Goal: Book appointment/travel/reservation

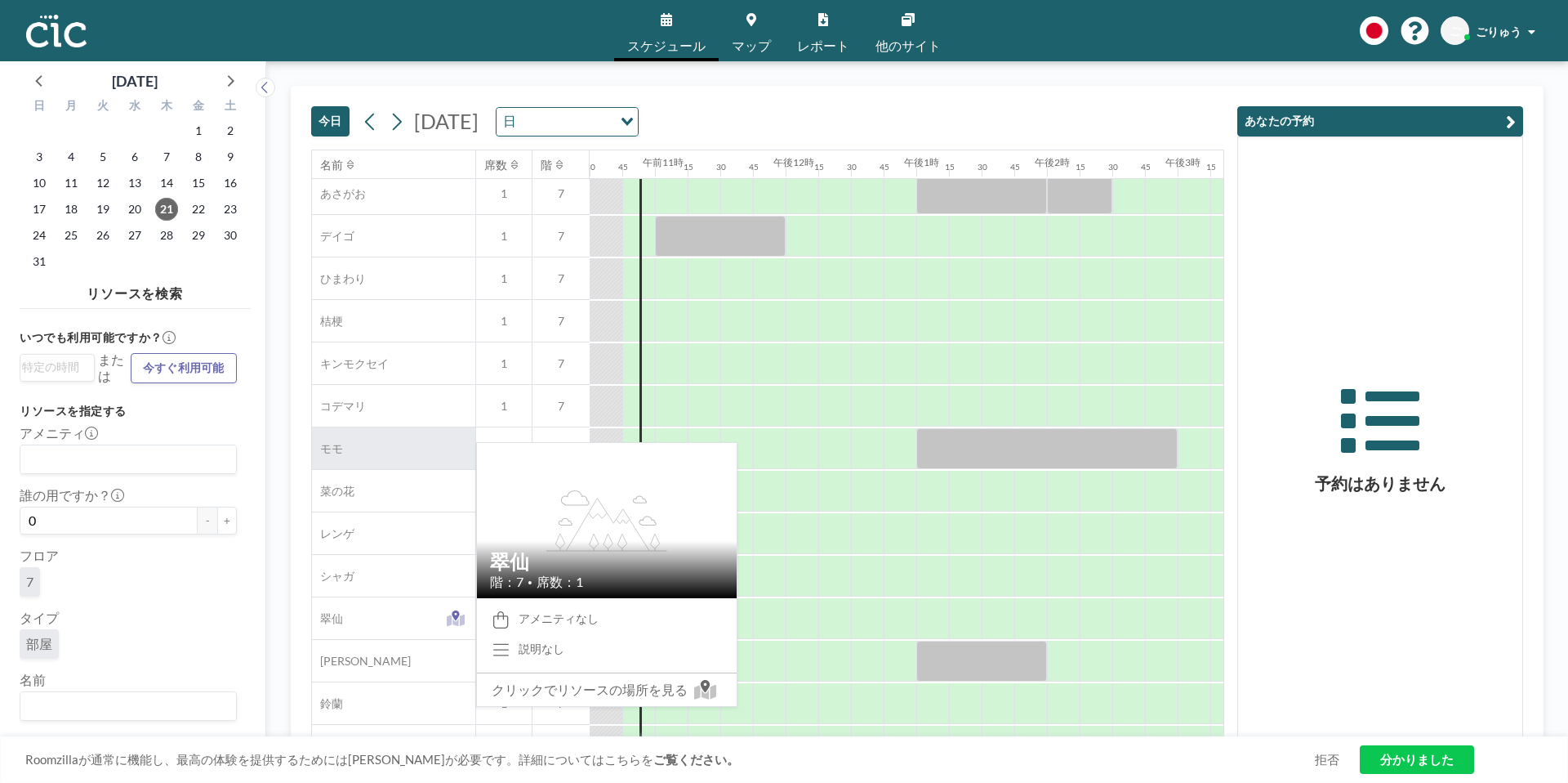
scroll to position [620, 1372]
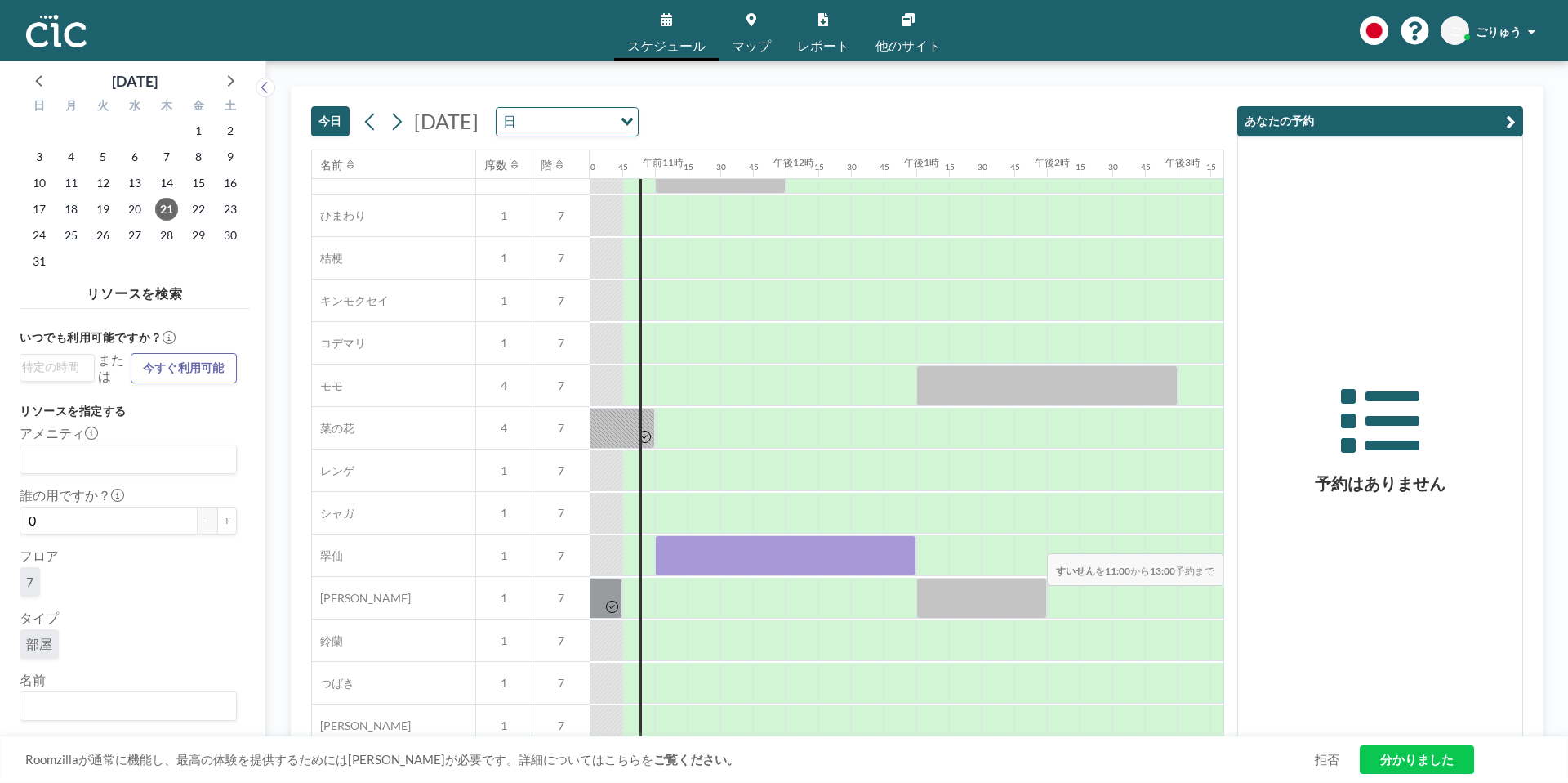
drag, startPoint x: 675, startPoint y: 559, endPoint x: 1120, endPoint y: 542, distance: 445.3
click at [1120, 542] on div at bounding box center [785, 555] width 3136 height 43
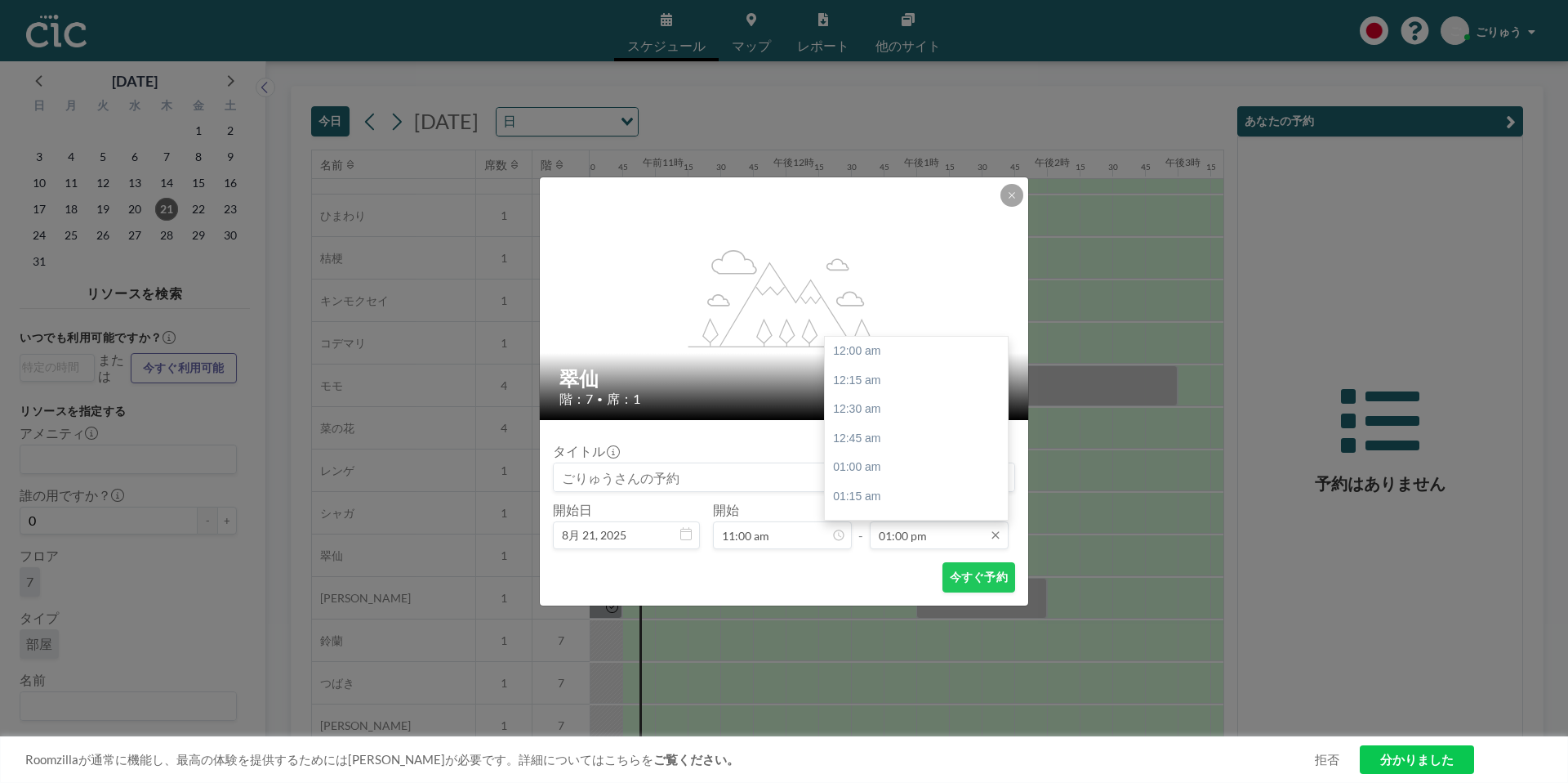
scroll to position [1512, 0]
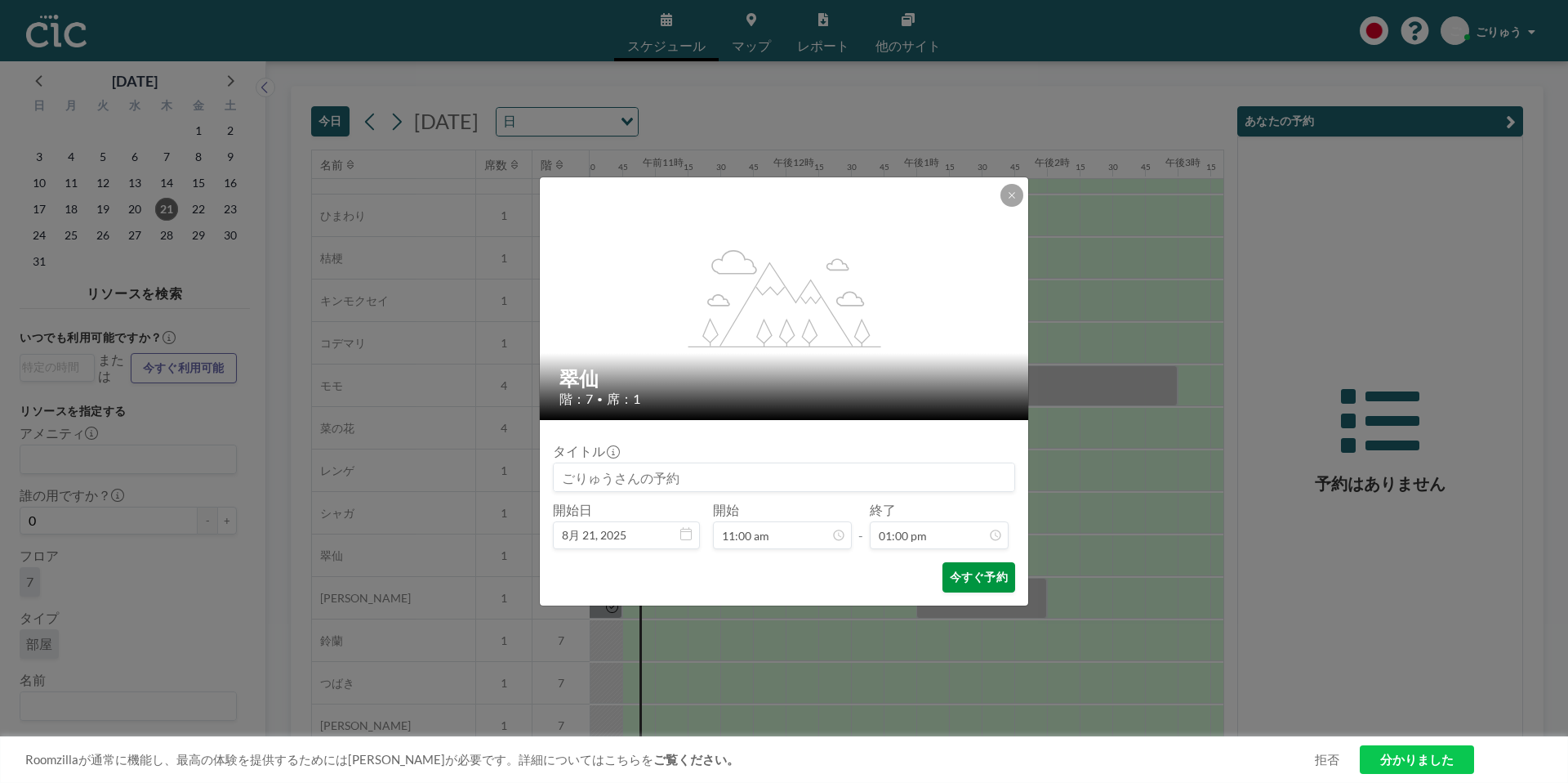
click at [996, 581] on font "今すぐ予約" at bounding box center [979, 576] width 58 height 14
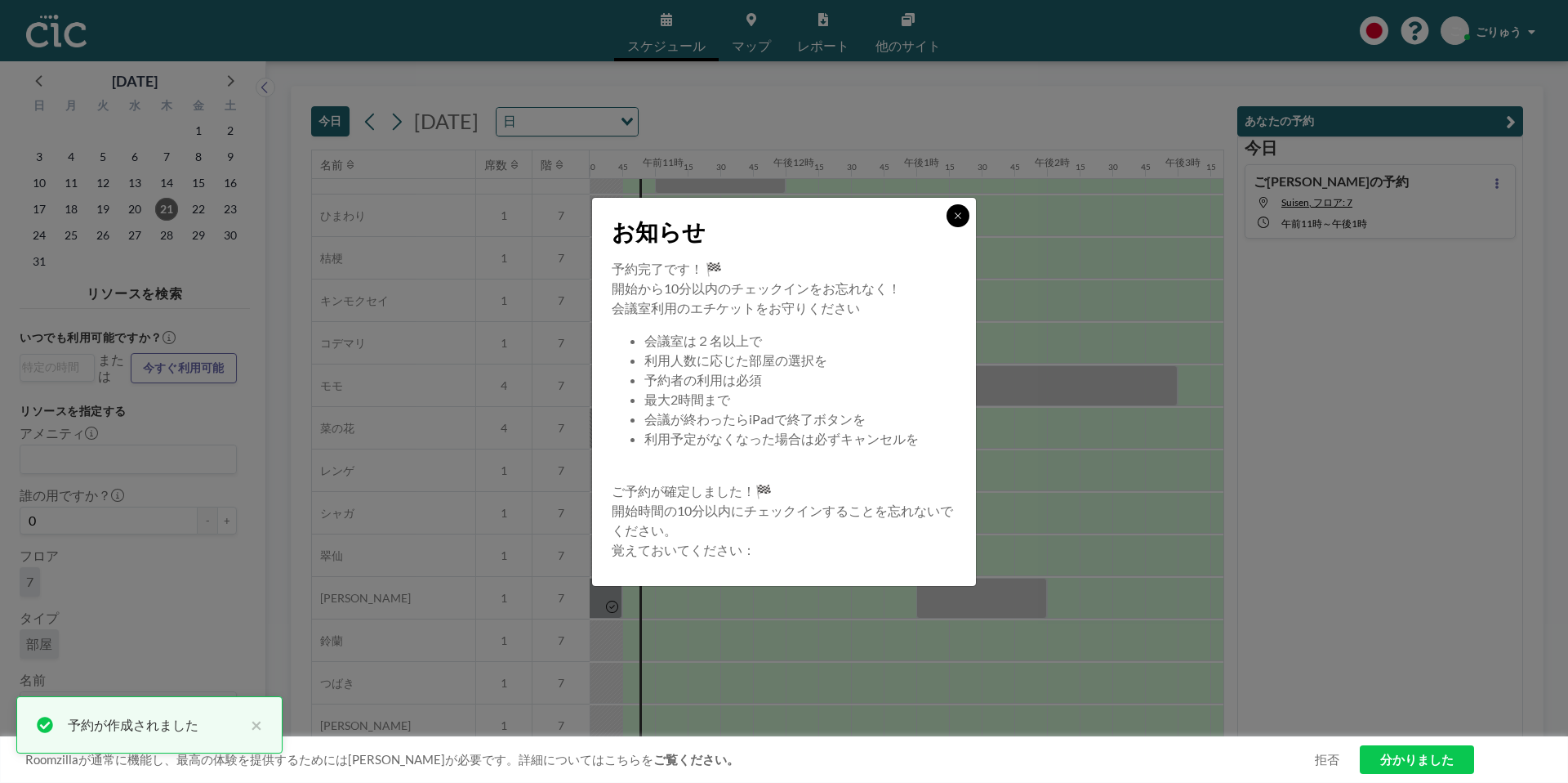
click at [957, 218] on icon at bounding box center [957, 215] width 10 height 10
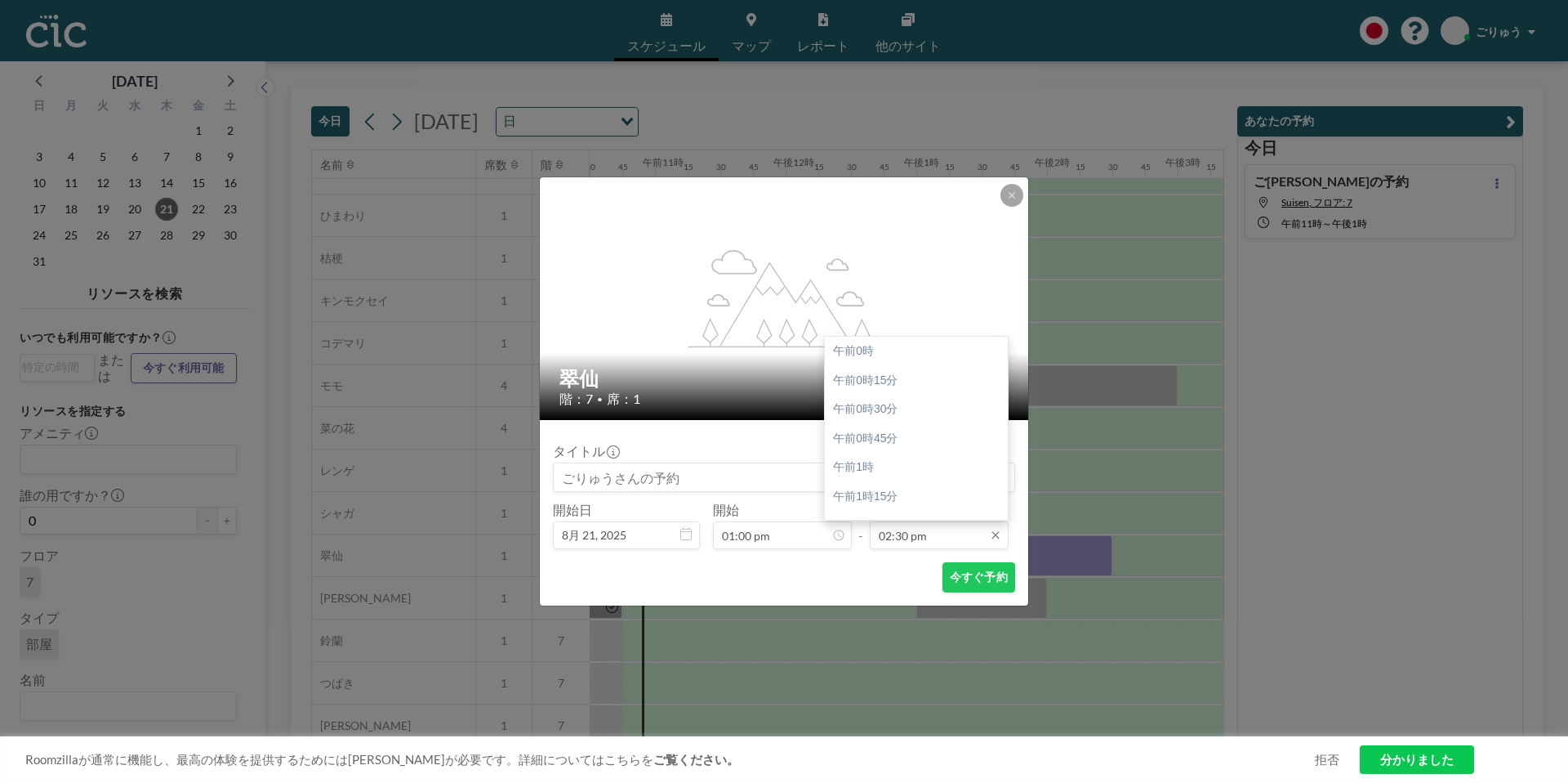
scroll to position [1686, 0]
click at [907, 537] on input "02:30 pm" at bounding box center [939, 535] width 139 height 28
click at [889, 407] on div "午後3時" at bounding box center [916, 410] width 183 height 30
type input "03:00 pm"
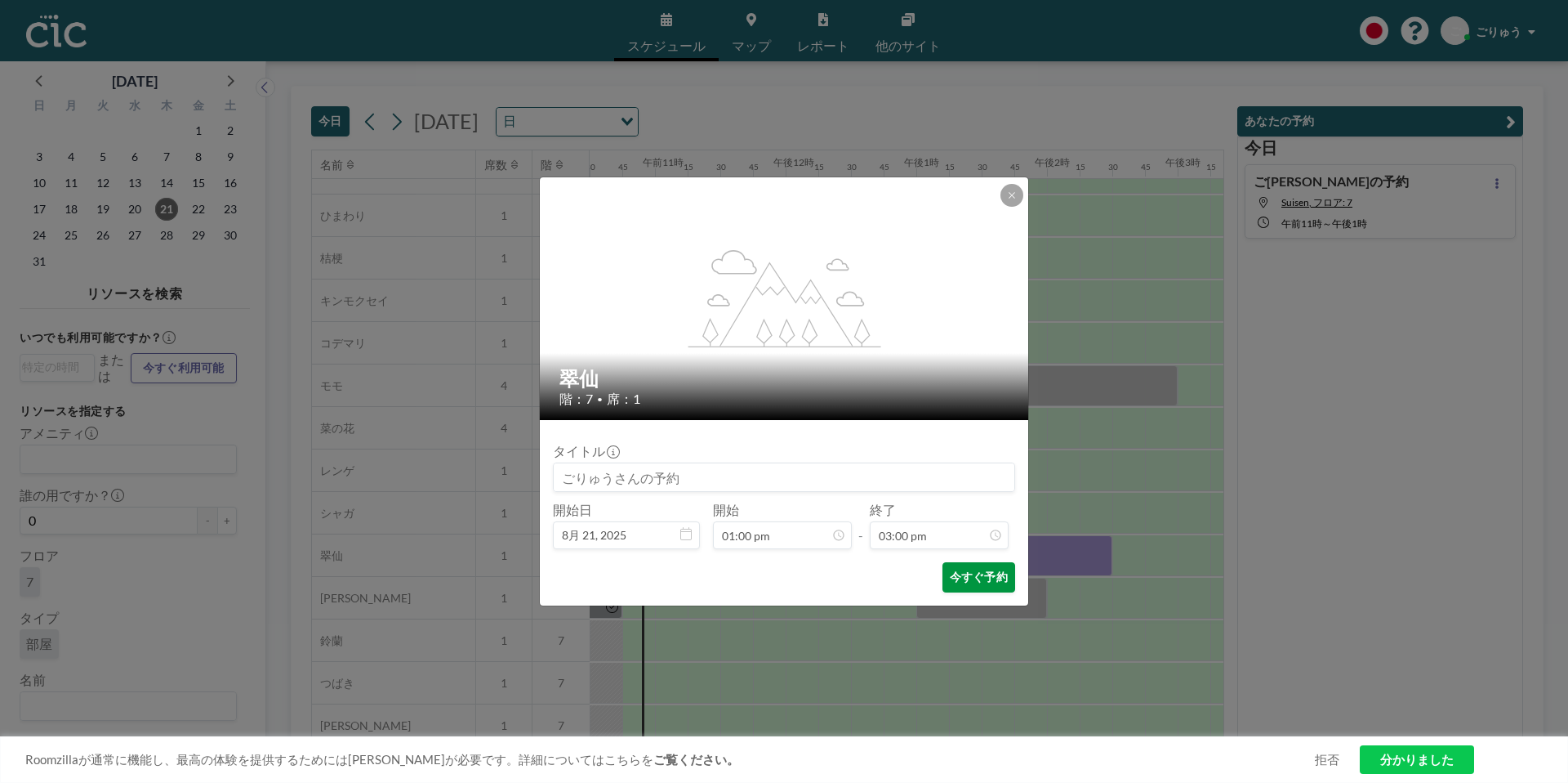
click at [977, 578] on font "今すぐ予約" at bounding box center [979, 576] width 58 height 14
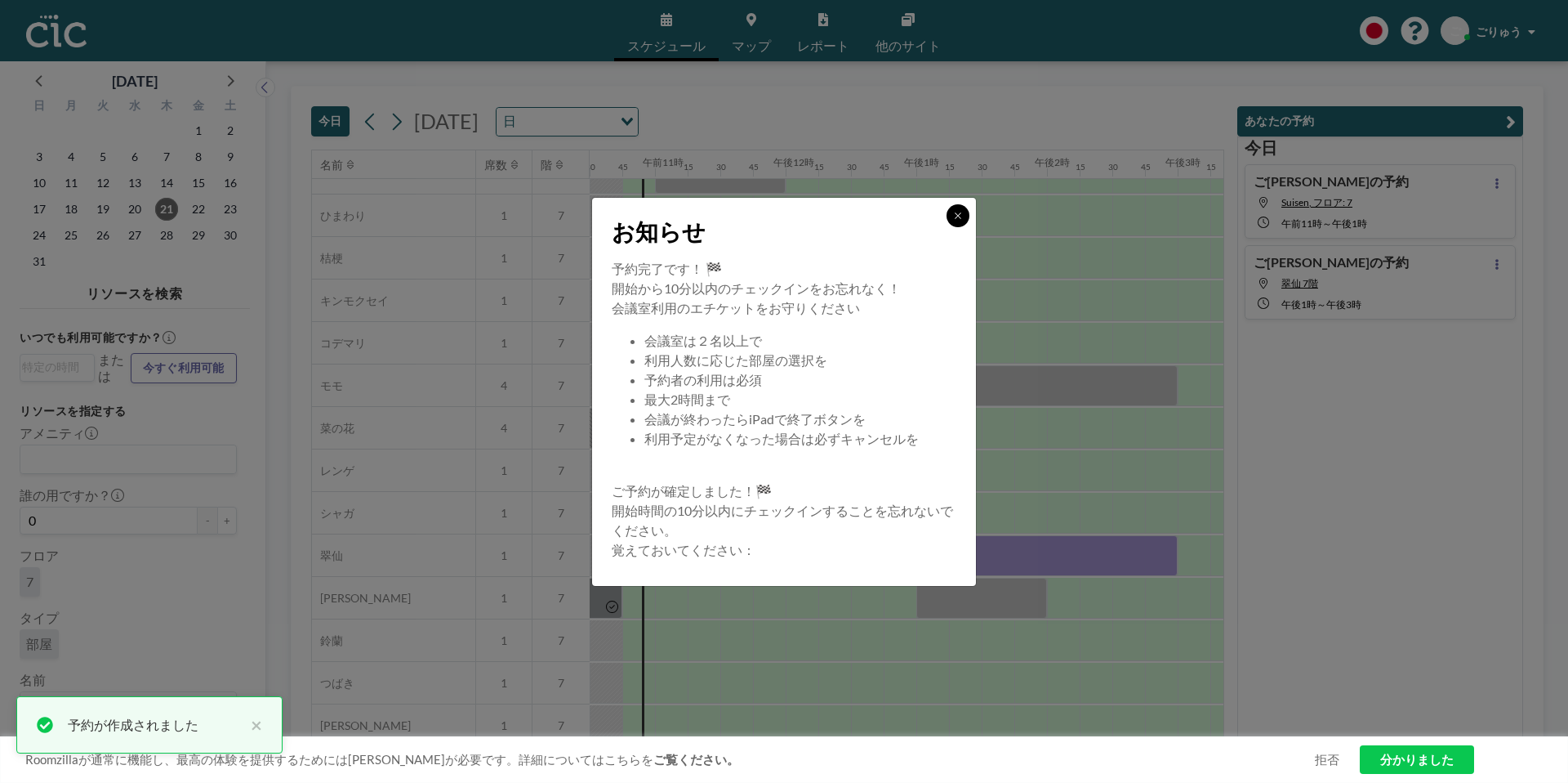
click at [954, 215] on icon at bounding box center [957, 215] width 10 height 10
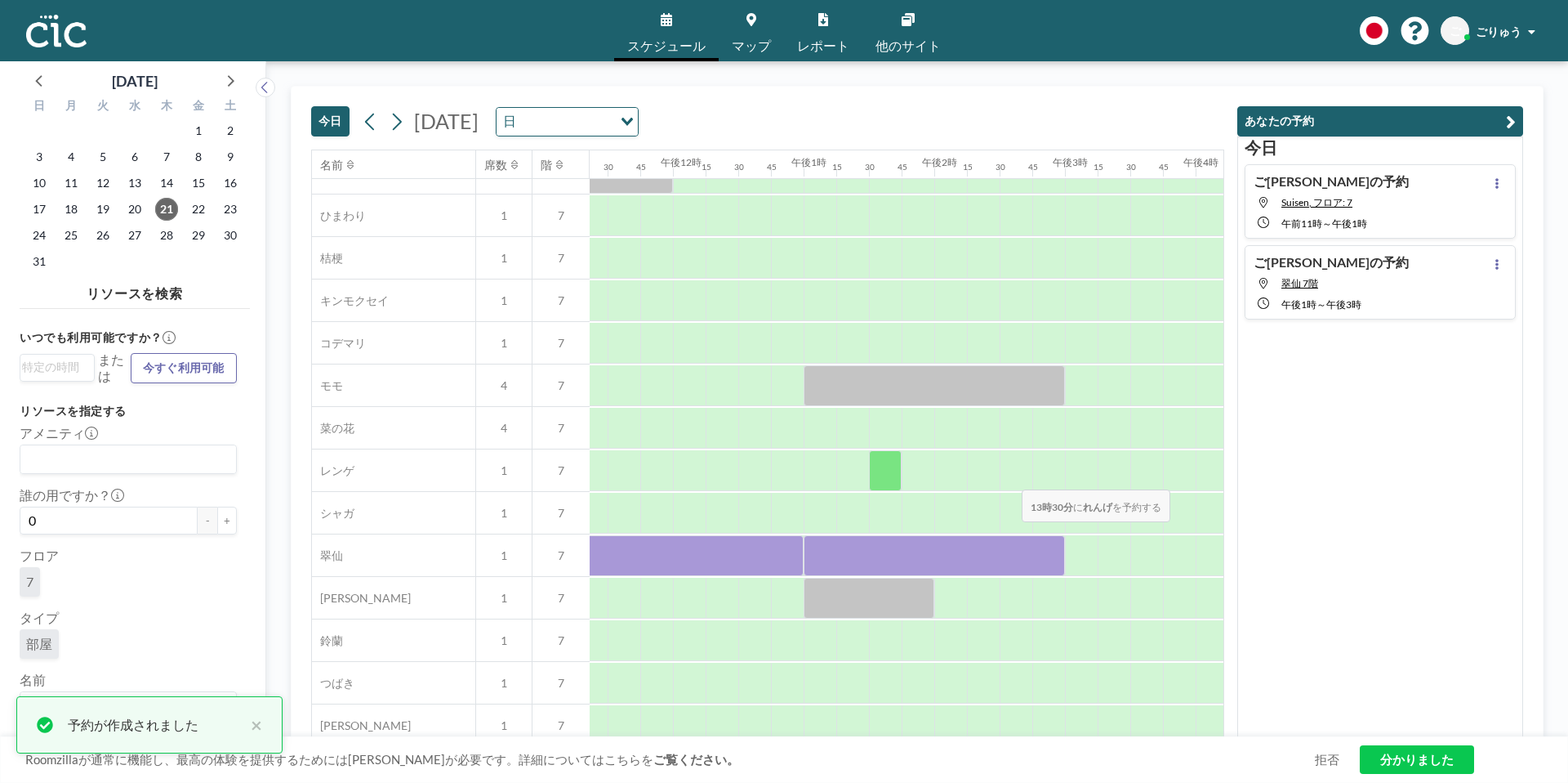
scroll to position [620, 1495]
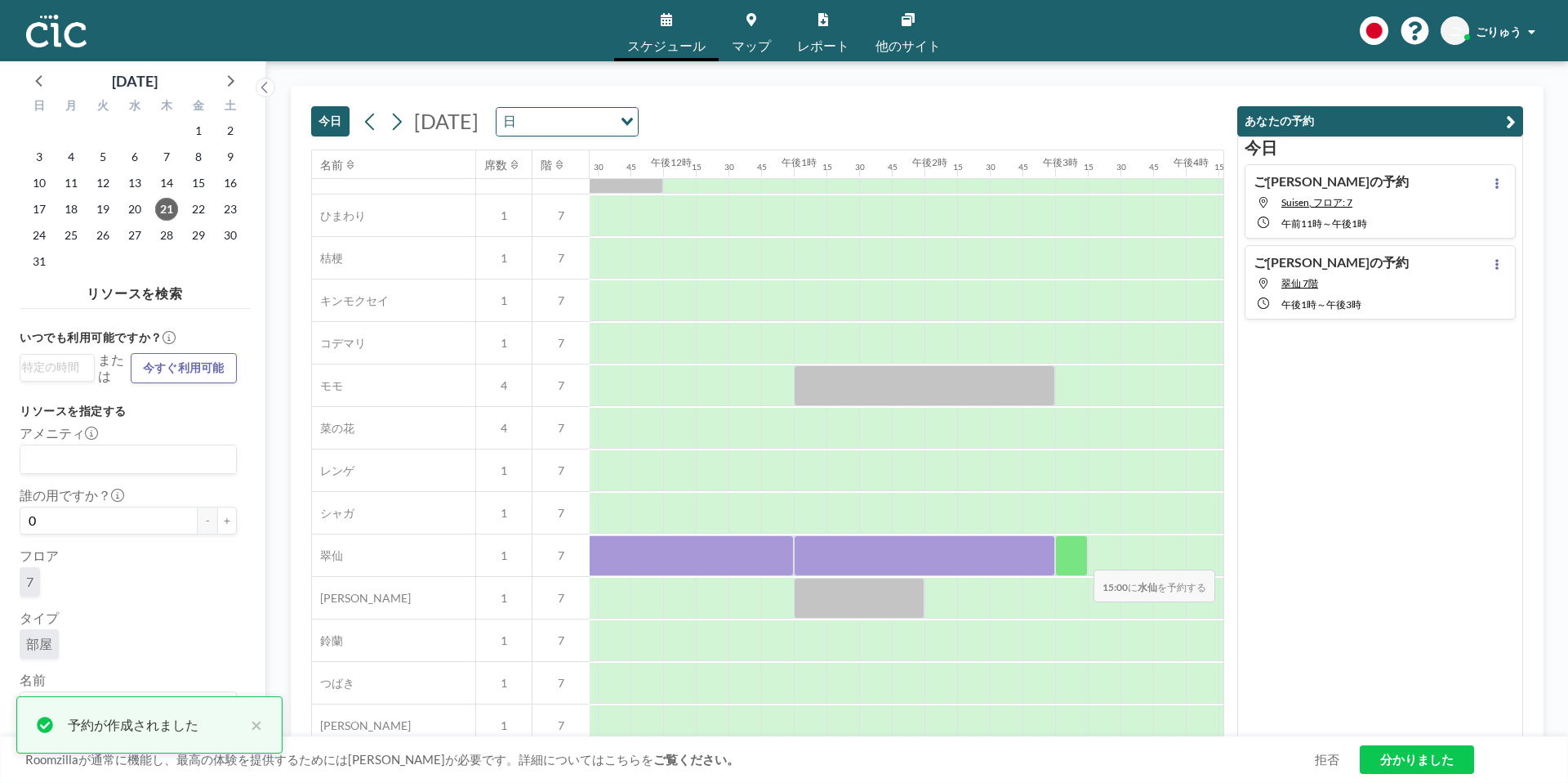
click at [1081, 559] on div at bounding box center [1071, 555] width 32 height 41
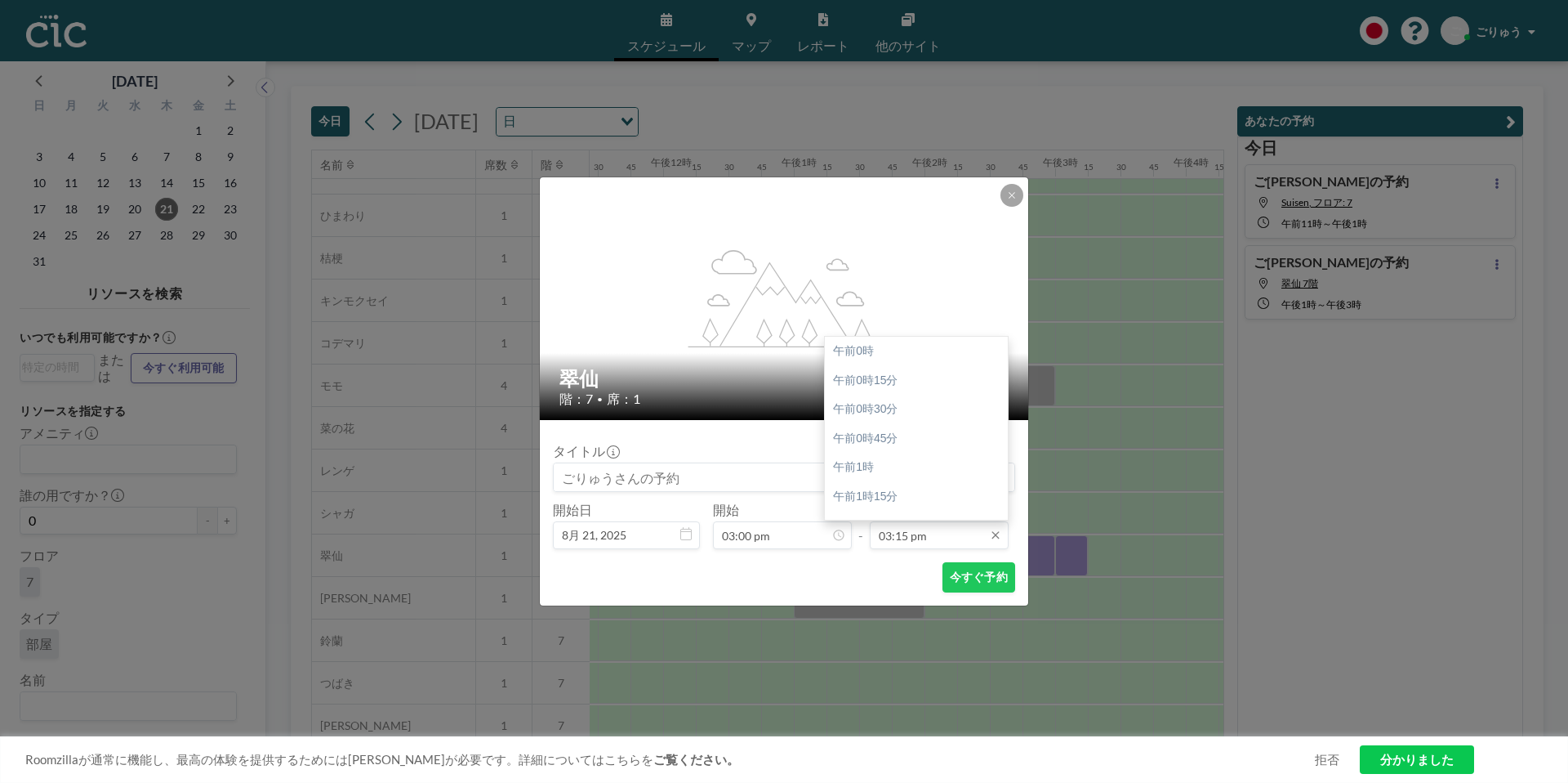
scroll to position [1774, 0]
click at [933, 539] on input "03:15 pm" at bounding box center [939, 535] width 139 height 28
click at [878, 442] on div "午後4時" at bounding box center [916, 439] width 183 height 30
type input "04:00 pm"
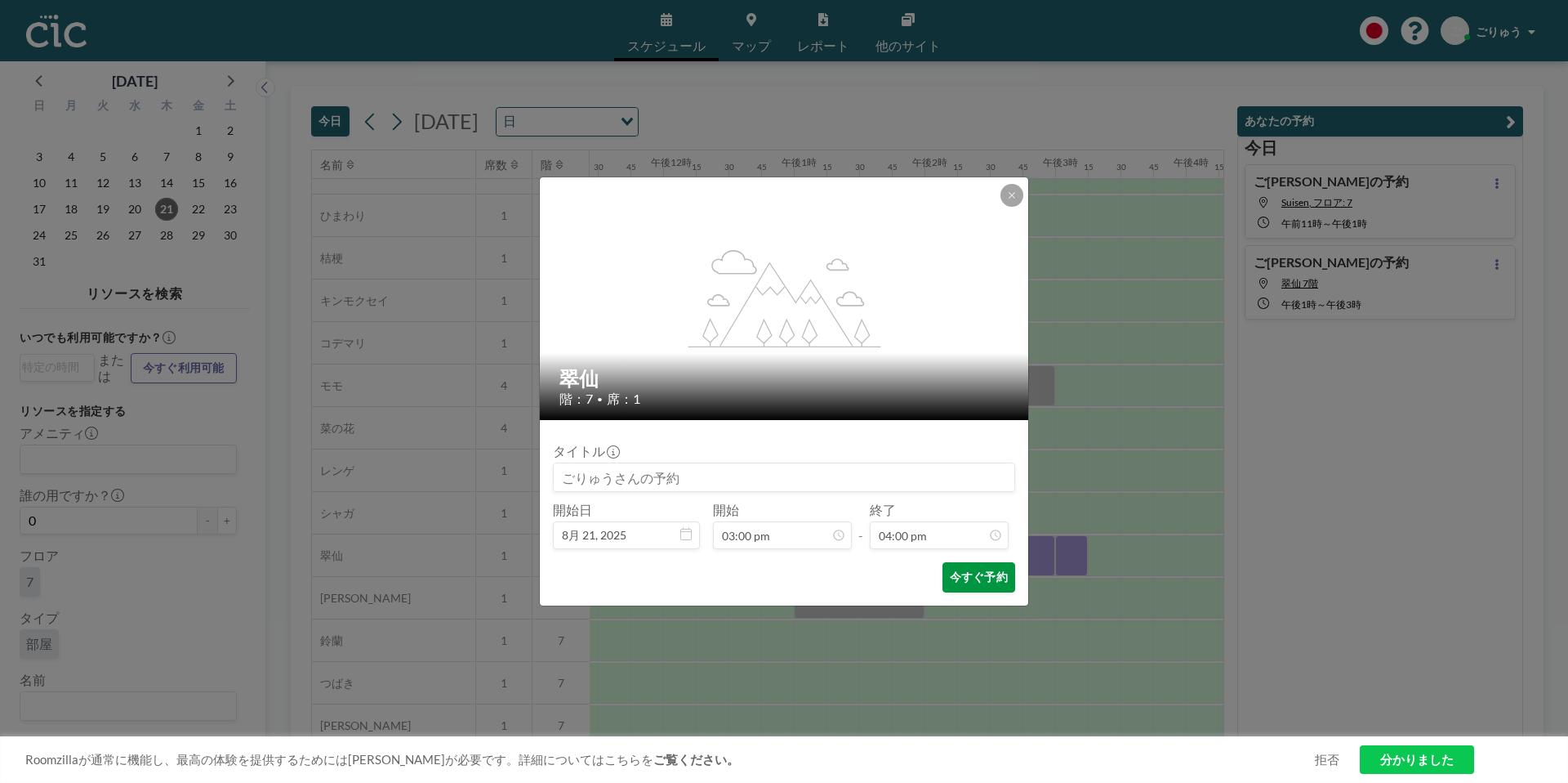
scroll to position [1861, 0]
click at [986, 584] on font "今すぐ予約" at bounding box center [979, 577] width 58 height 16
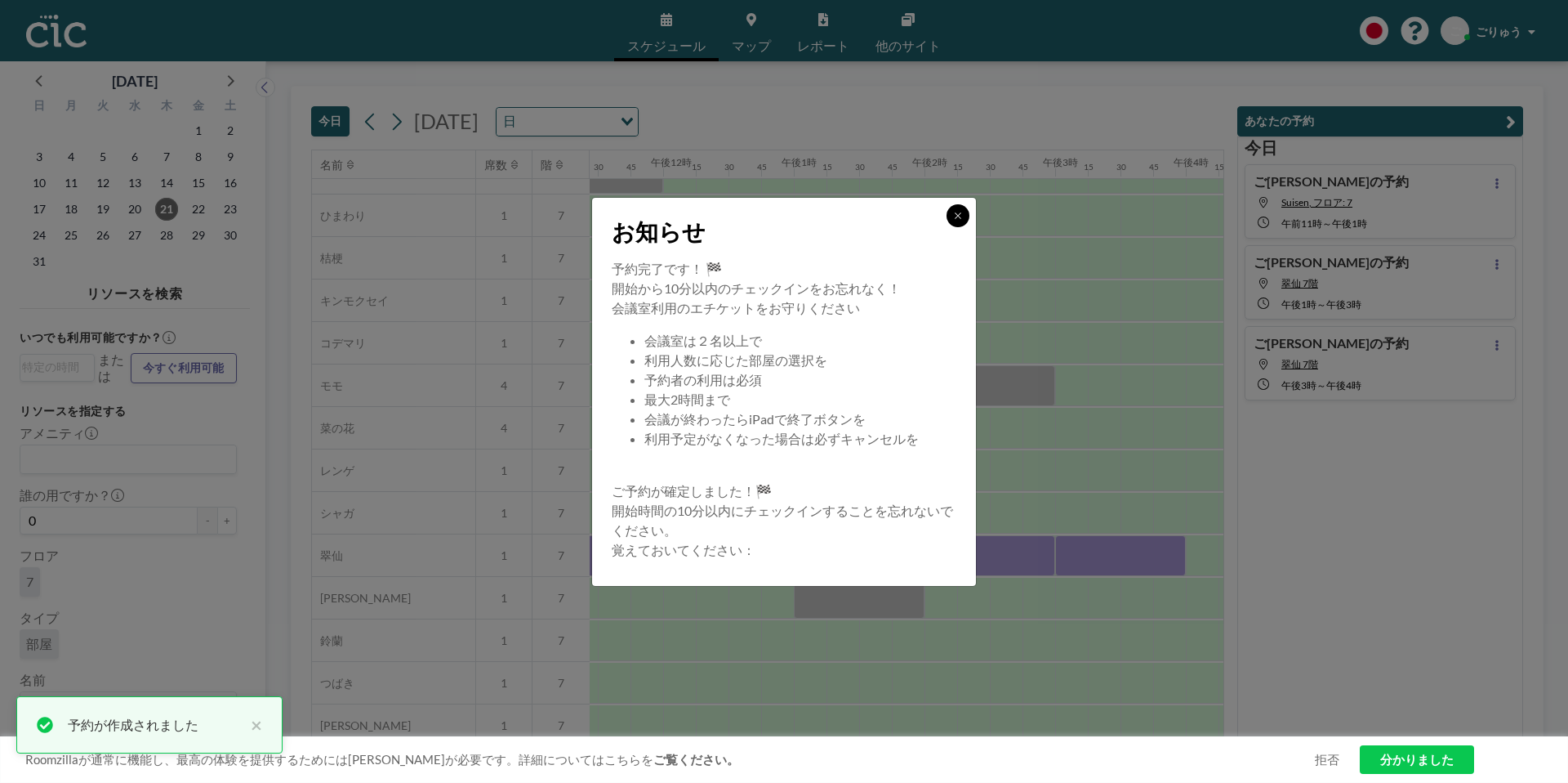
click at [959, 214] on icon at bounding box center [957, 215] width 10 height 10
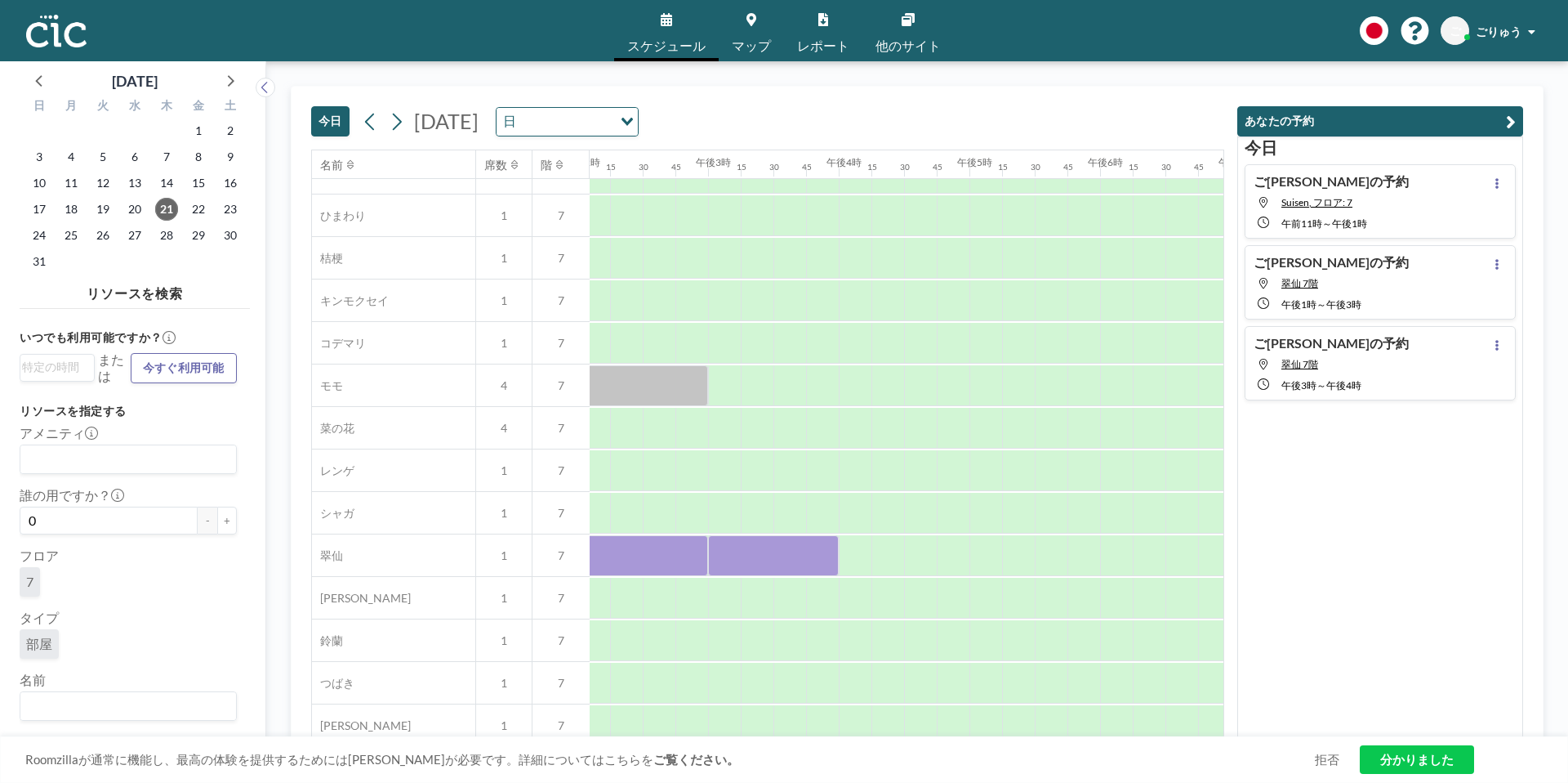
scroll to position [620, 1852]
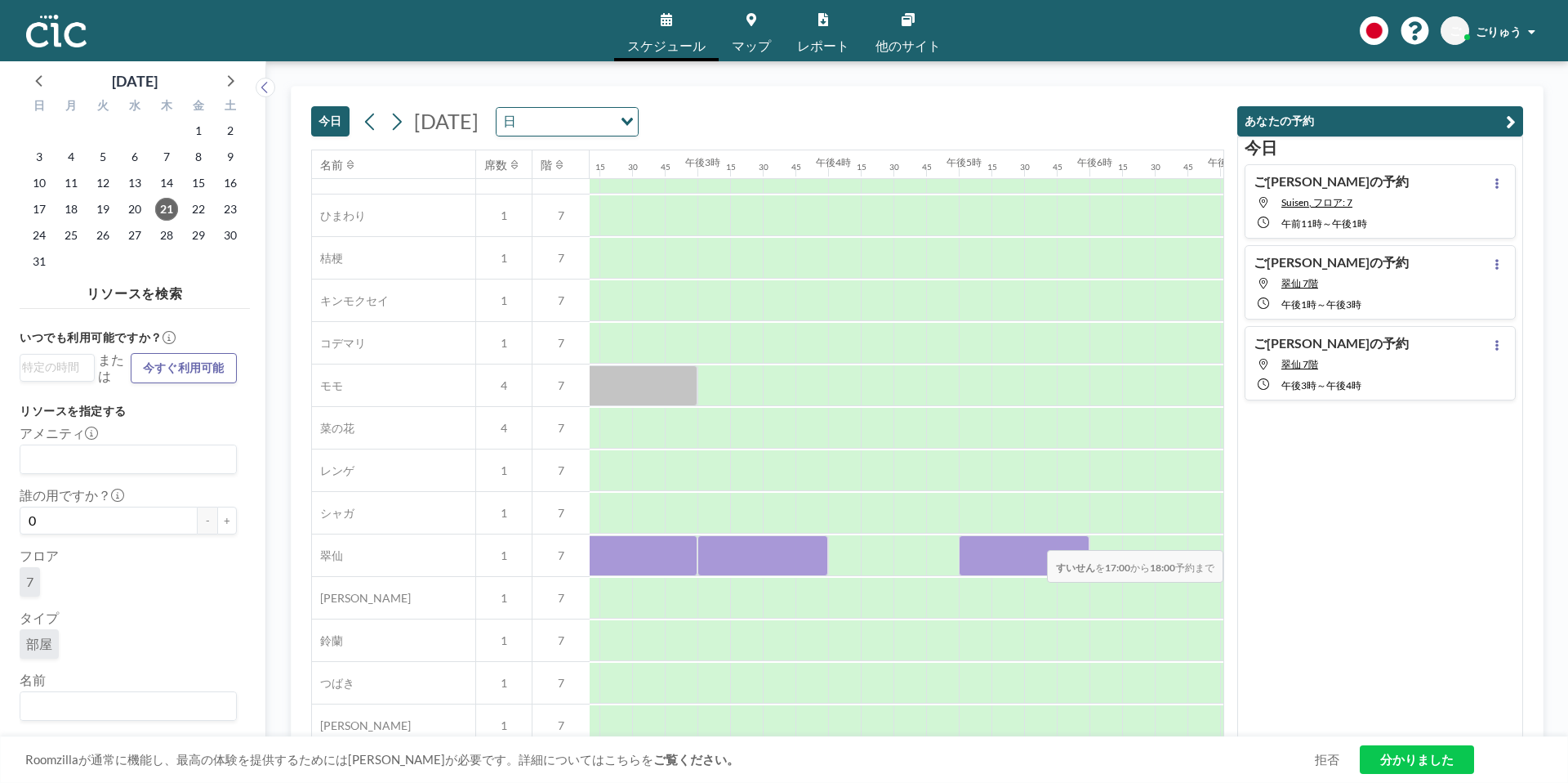
drag, startPoint x: 971, startPoint y: 543, endPoint x: 1085, endPoint y: 539, distance: 114.1
click at [1085, 539] on div at bounding box center [1024, 555] width 131 height 41
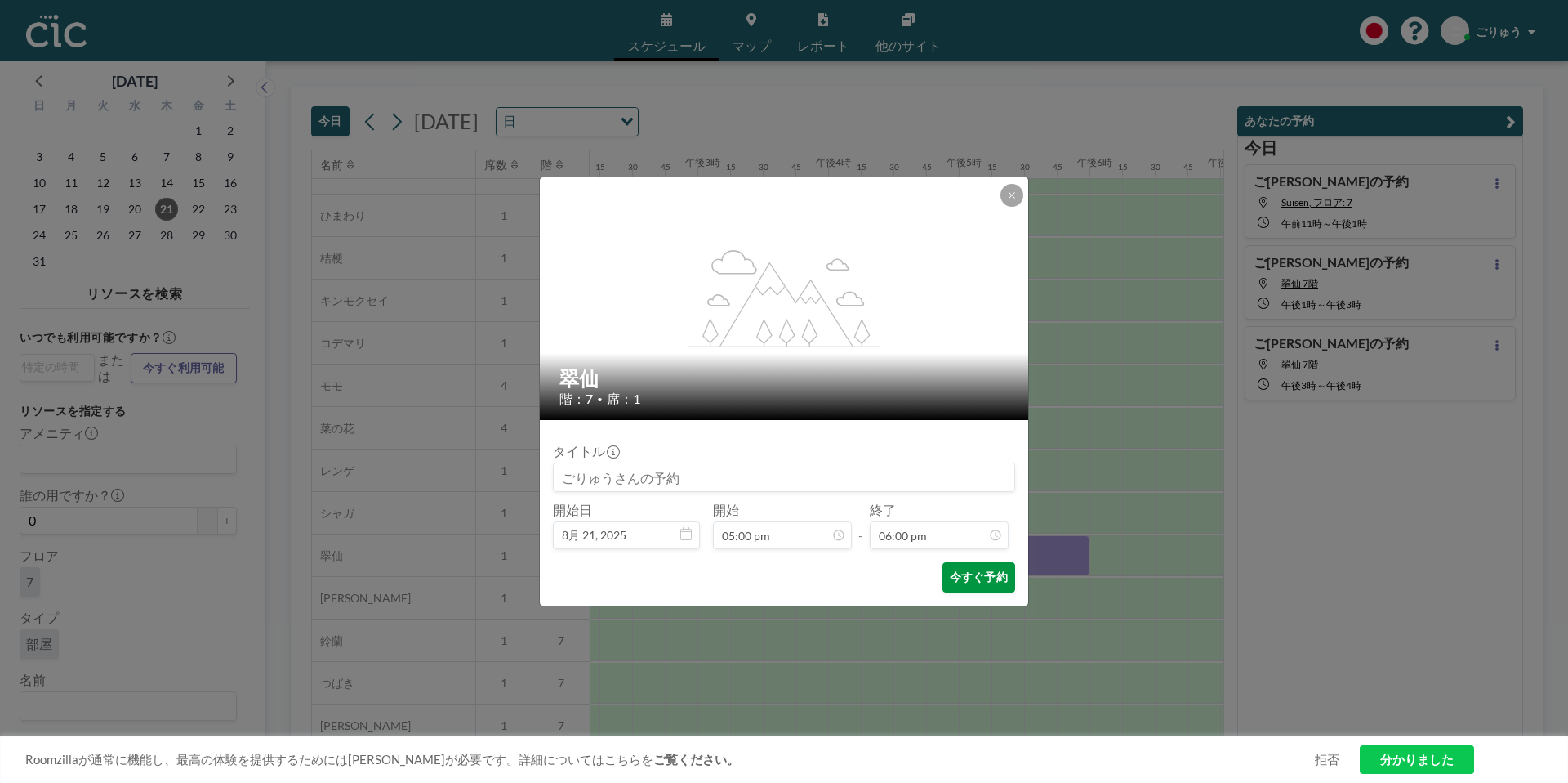
click at [976, 581] on font "今すぐ予約" at bounding box center [979, 576] width 58 height 14
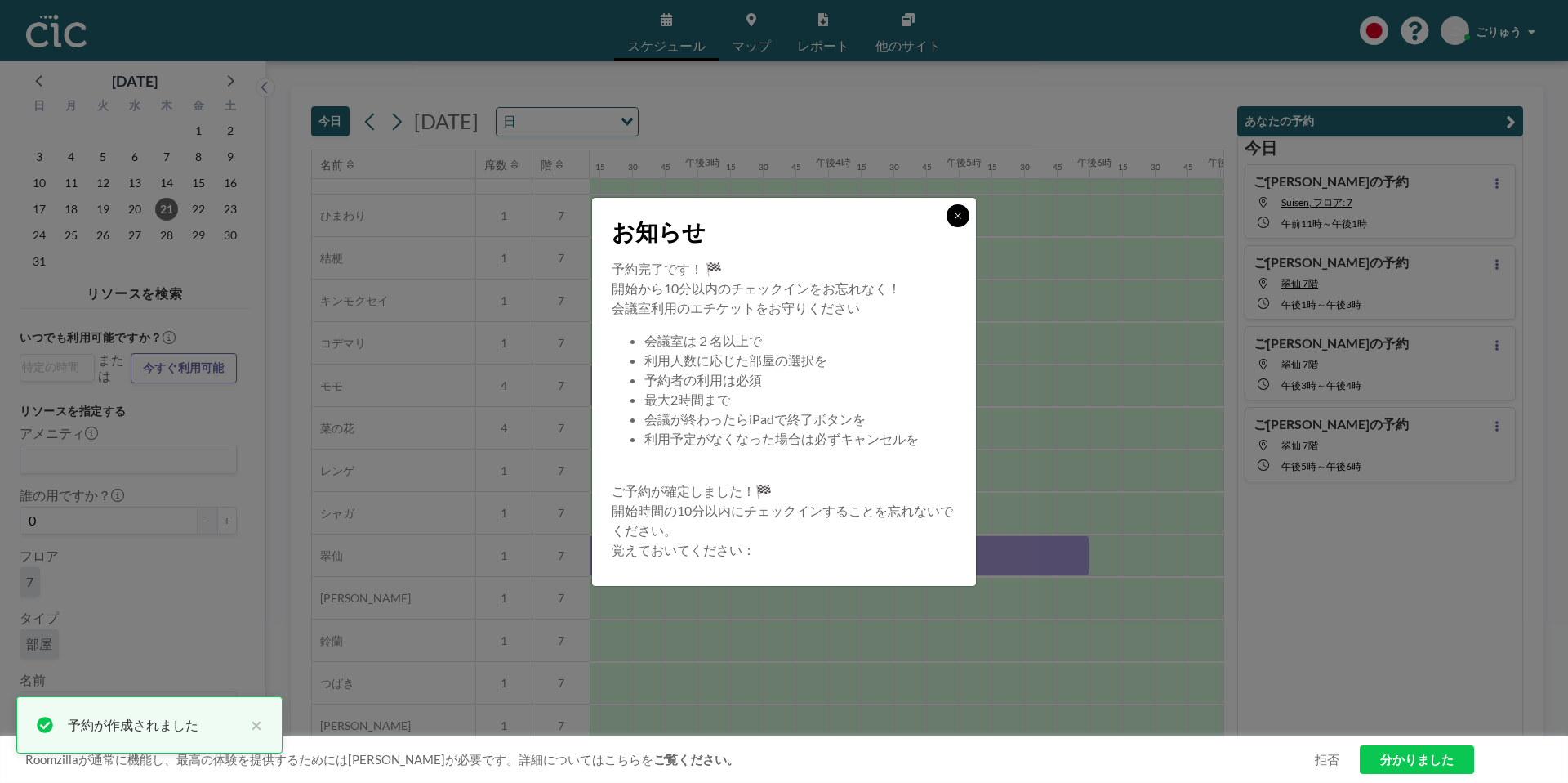
click at [961, 214] on icon at bounding box center [957, 215] width 10 height 10
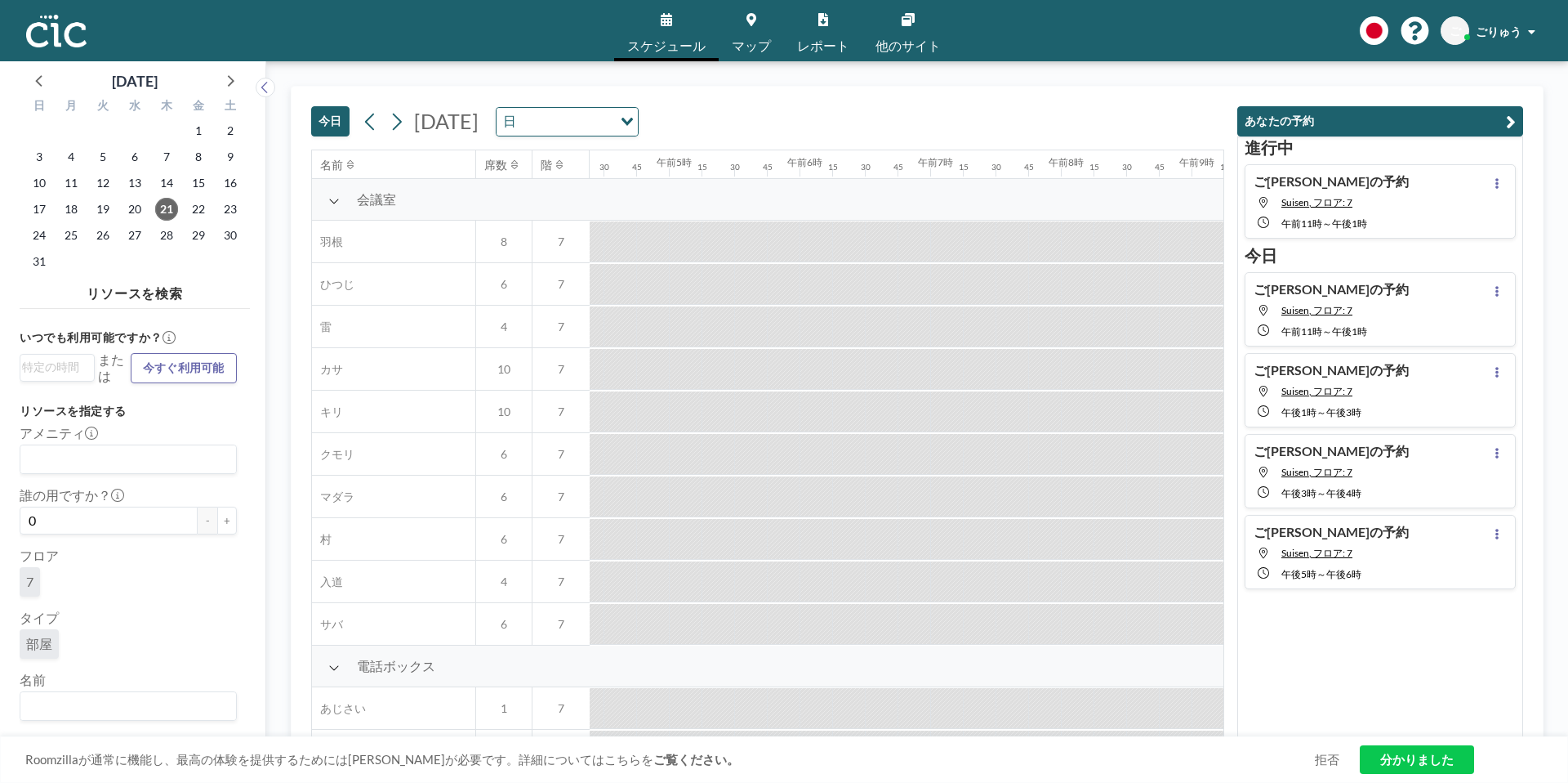
scroll to position [0, 1592]
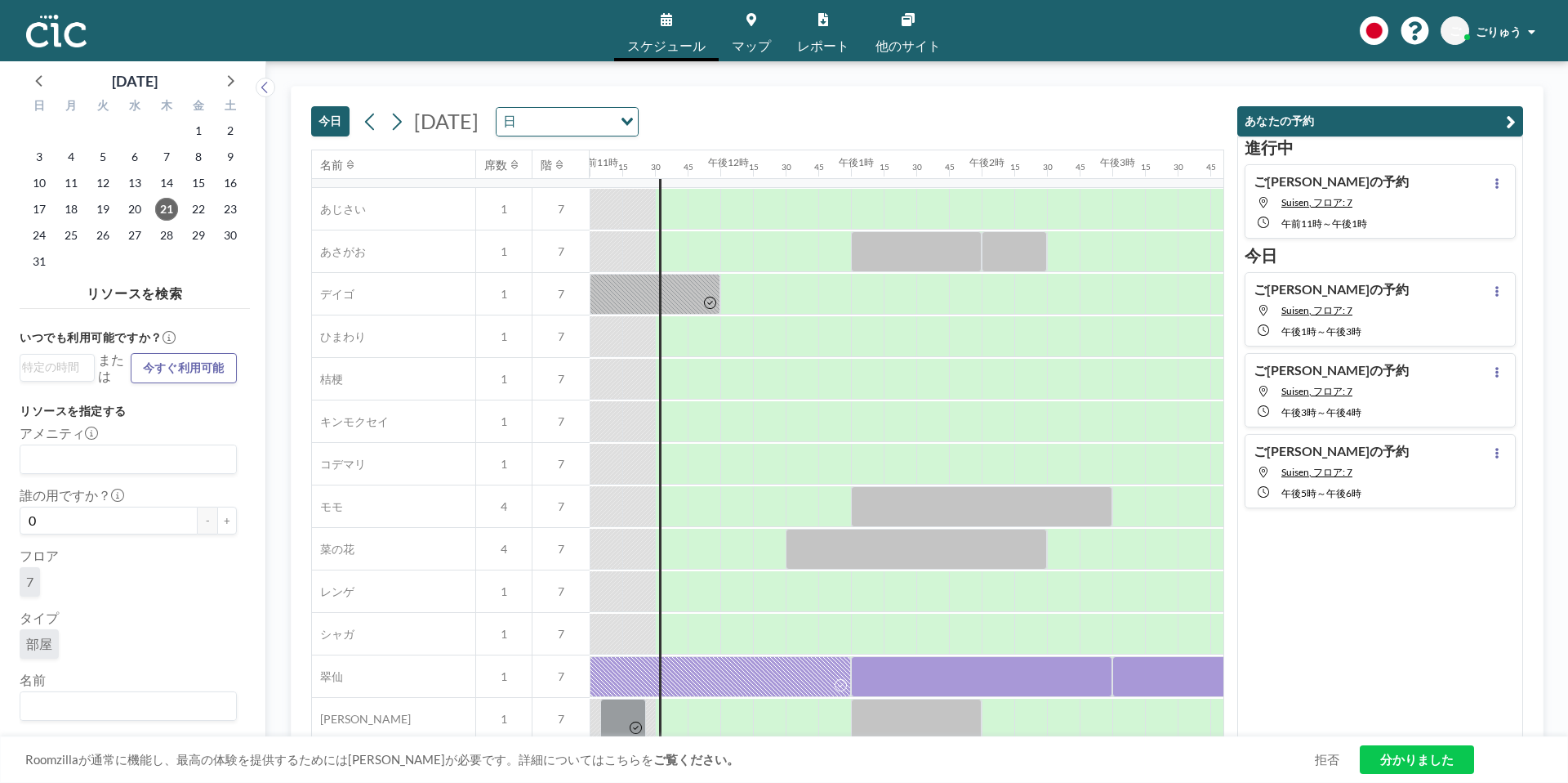
scroll to position [499, 1437]
